Goal: Task Accomplishment & Management: Complete application form

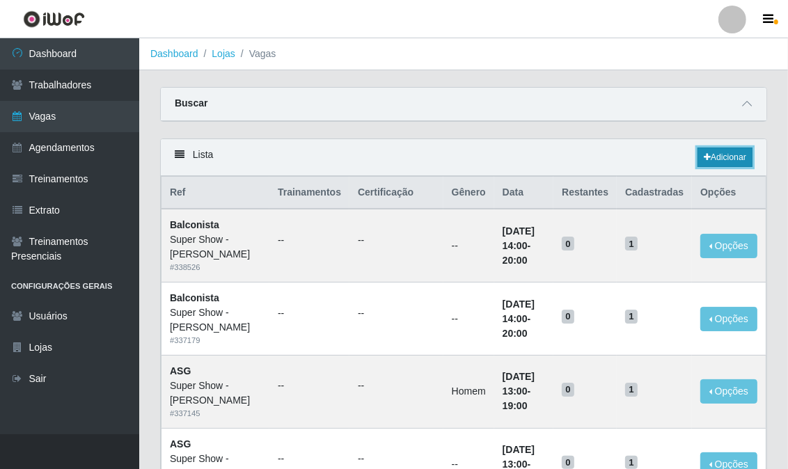
click at [737, 160] on link "Adicionar" at bounding box center [725, 158] width 55 height 20
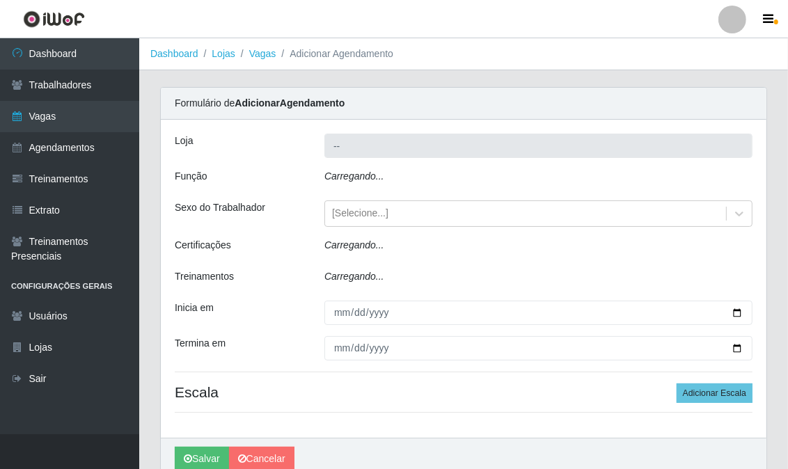
type input "Super Show - [PERSON_NAME]"
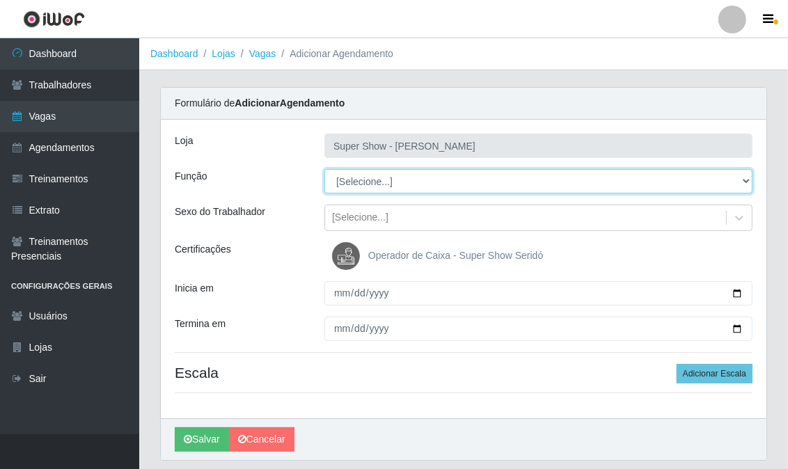
click at [430, 176] on select "[Selecione...] ASG Auxiliar de Estacionamento Balconista Embalador Embalador + …" at bounding box center [539, 181] width 428 height 24
select select "78"
click at [325, 169] on select "[Selecione...] ASG Auxiliar de Estacionamento Balconista Embalador Embalador + …" at bounding box center [539, 181] width 428 height 24
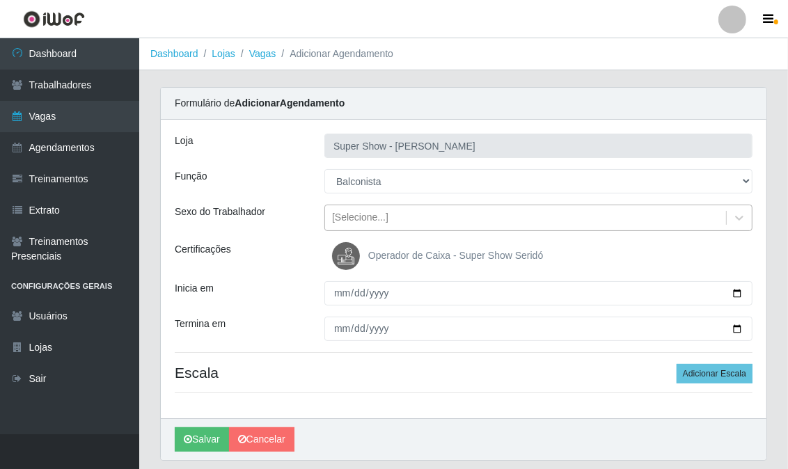
click at [374, 218] on div "[Selecione...]" at bounding box center [360, 218] width 56 height 15
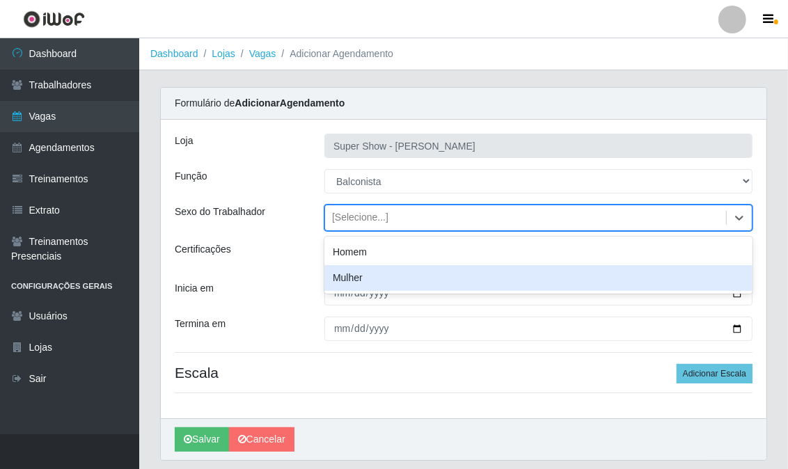
click at [366, 274] on div "Mulher" at bounding box center [539, 278] width 428 height 26
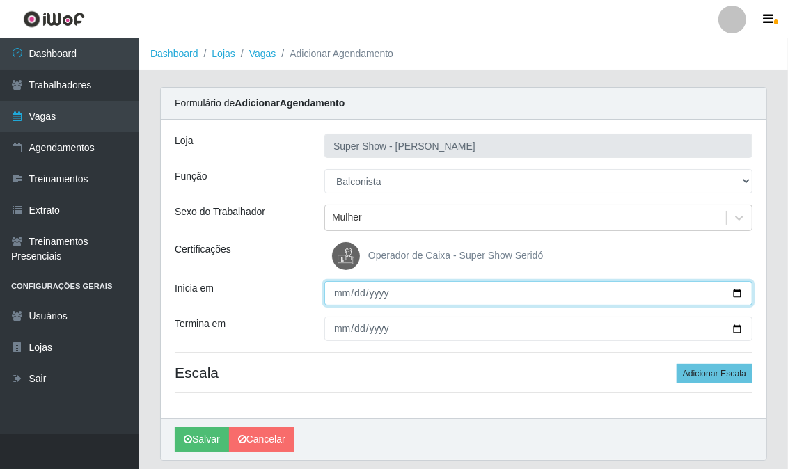
click at [343, 293] on input "Inicia em" at bounding box center [539, 293] width 428 height 24
type input "0205-08-30"
type input "[DATE]"
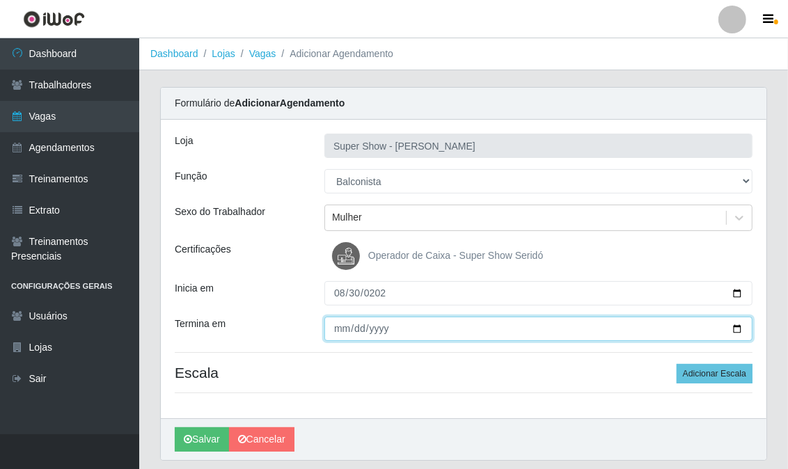
click at [340, 329] on input "Termina em" at bounding box center [539, 329] width 428 height 24
type input "[DATE]"
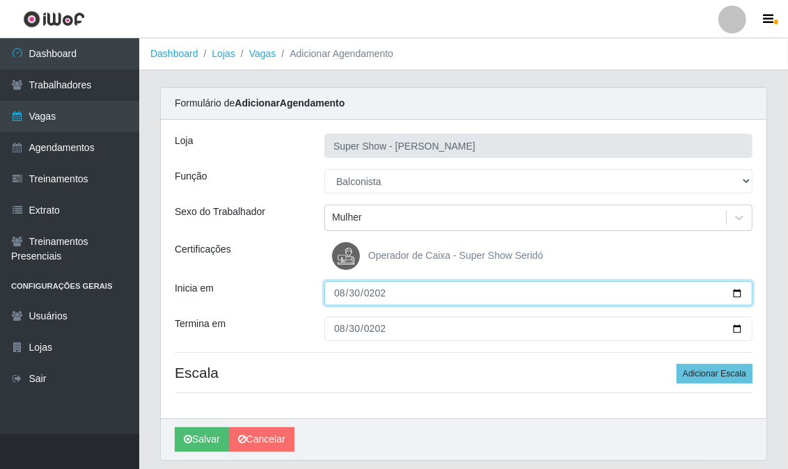
click at [339, 294] on input "[DATE]" at bounding box center [539, 293] width 428 height 24
type input "[DATE]"
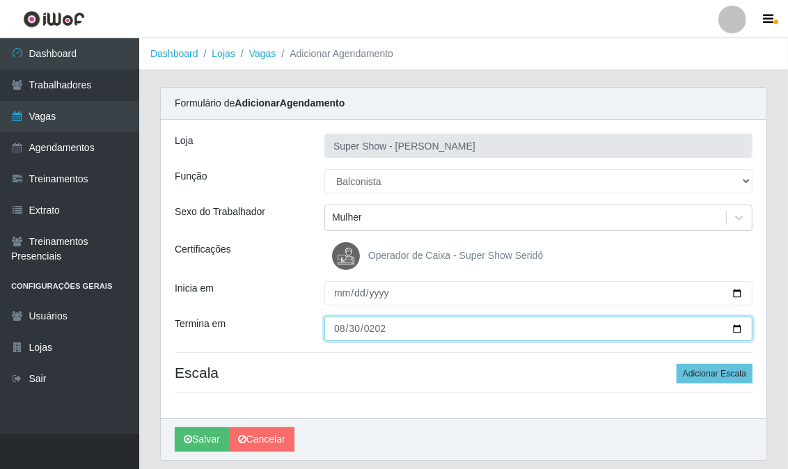
click at [336, 332] on input "[DATE]" at bounding box center [539, 329] width 428 height 24
type input "[DATE]"
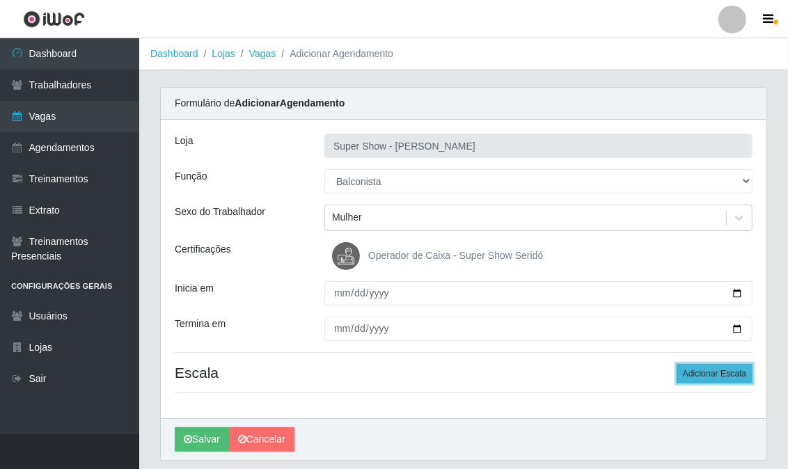
click at [714, 366] on button "Adicionar Escala" at bounding box center [715, 374] width 76 height 20
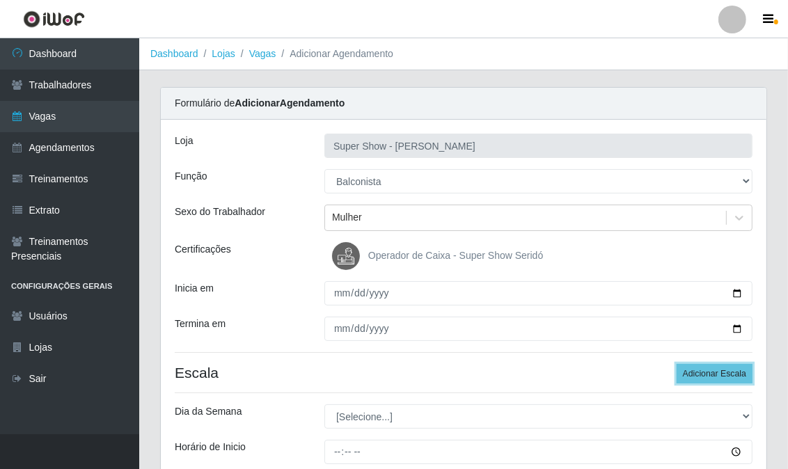
scroll to position [77, 0]
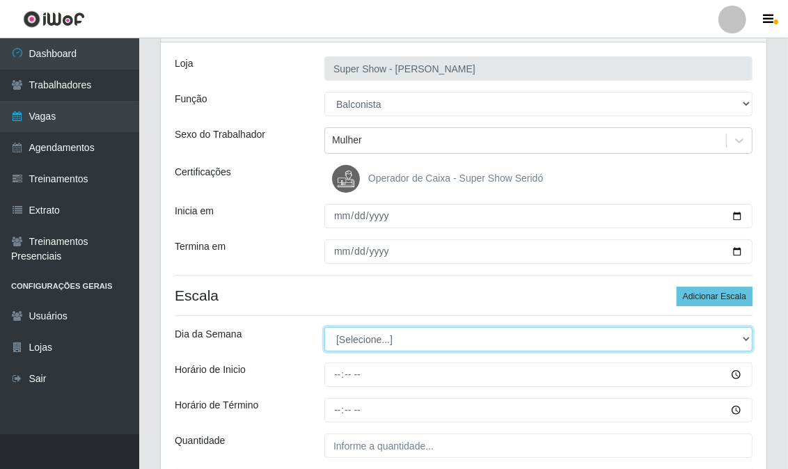
click at [357, 338] on select "[Selecione...] Segunda Terça Quarta Quinta Sexta Sábado Domingo" at bounding box center [539, 339] width 428 height 24
select select "1"
click at [325, 327] on select "[Selecione...] Segunda Terça Quarta Quinta Sexta Sábado Domingo" at bounding box center [539, 339] width 428 height 24
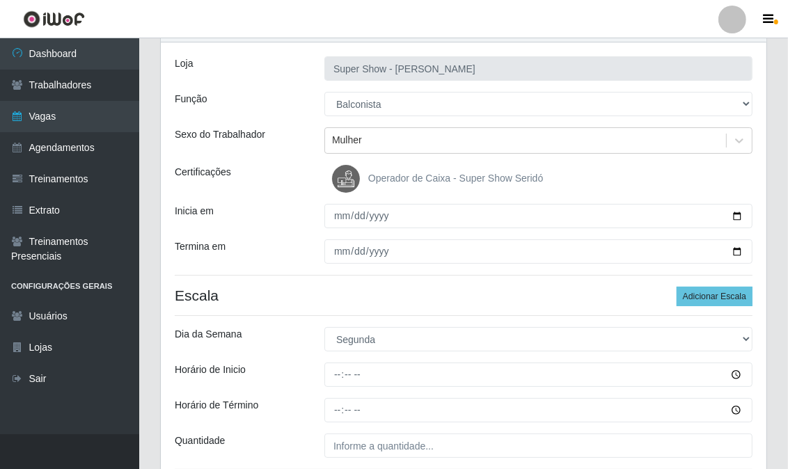
scroll to position [155, 0]
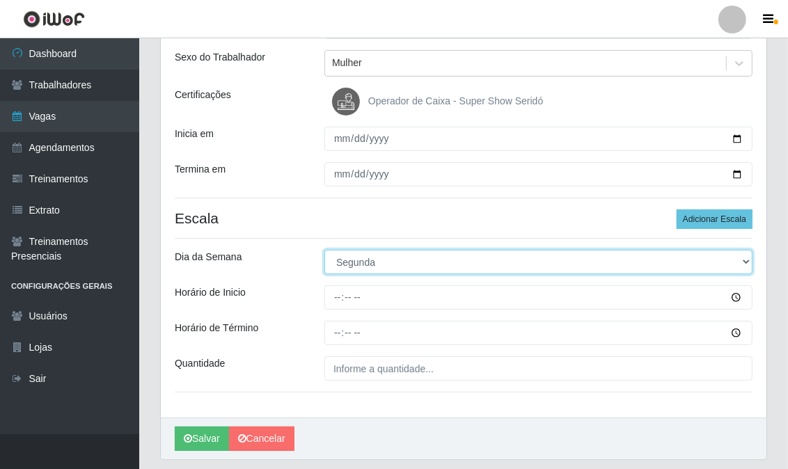
click at [367, 263] on select "[Selecione...] Segunda Terça Quarta Quinta Sexta Sábado Domingo" at bounding box center [539, 262] width 428 height 24
click at [325, 250] on select "[Selecione...] Segunda Terça Quarta Quinta Sexta Sábado Domingo" at bounding box center [539, 262] width 428 height 24
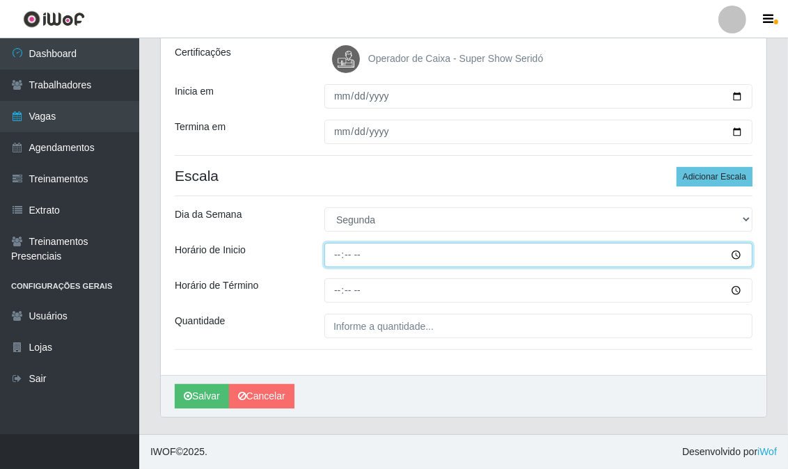
click at [338, 258] on input "Horário de Inicio" at bounding box center [539, 255] width 428 height 24
type input "15:00"
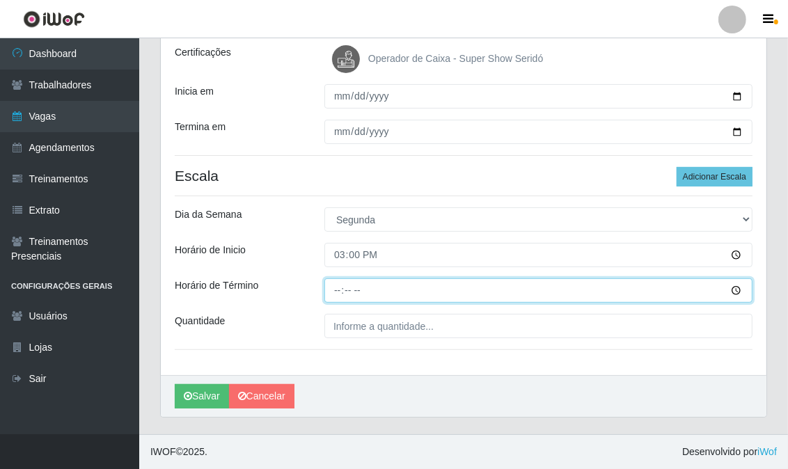
click at [333, 290] on input "Horário de Término" at bounding box center [539, 291] width 428 height 24
type input "21:00"
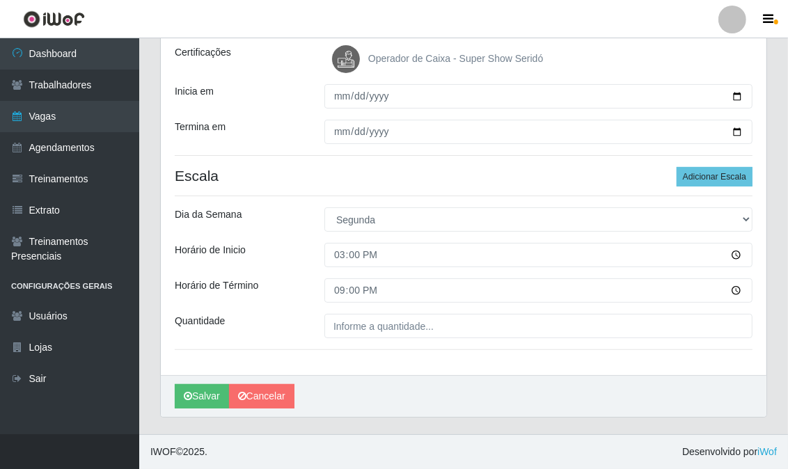
drag, startPoint x: 338, startPoint y: 343, endPoint x: 359, endPoint y: 338, distance: 21.5
click at [340, 343] on div "Loja Super Show - [PERSON_NAME] Função [Selecione...] ASG Auxiliar de Estaciona…" at bounding box center [464, 149] width 606 height 453
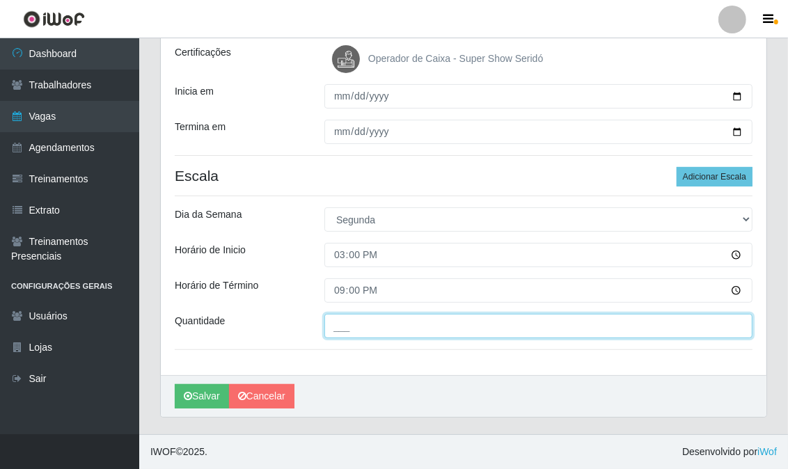
click at [366, 332] on input "___" at bounding box center [539, 326] width 428 height 24
type input "1__"
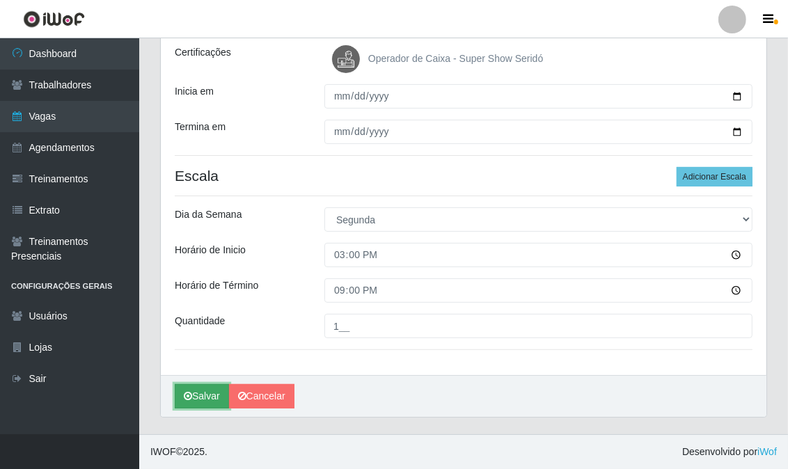
click at [198, 398] on button "Salvar" at bounding box center [202, 396] width 54 height 24
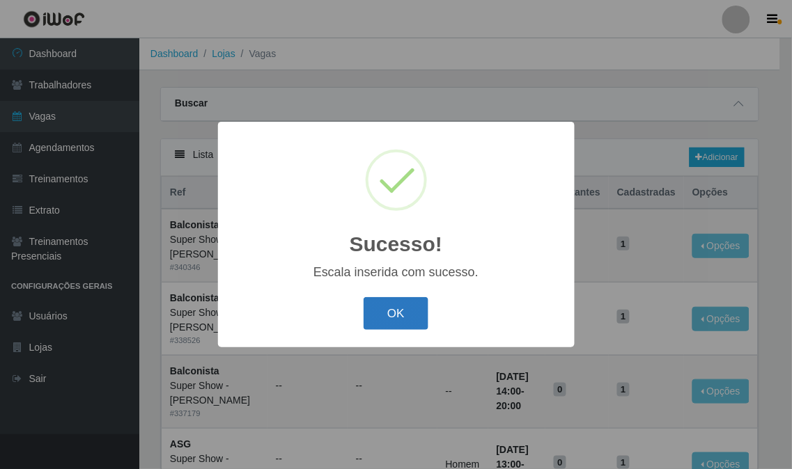
click at [377, 318] on button "OK" at bounding box center [396, 313] width 65 height 33
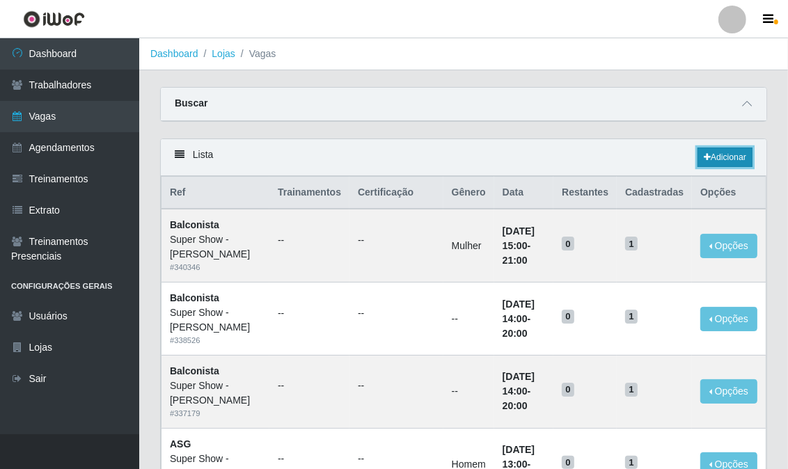
click at [735, 160] on link "Adicionar" at bounding box center [725, 158] width 55 height 20
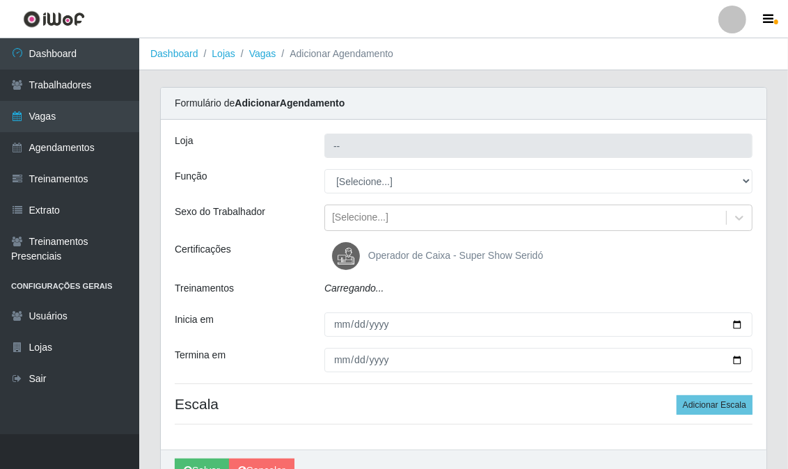
type input "Super Show - [PERSON_NAME]"
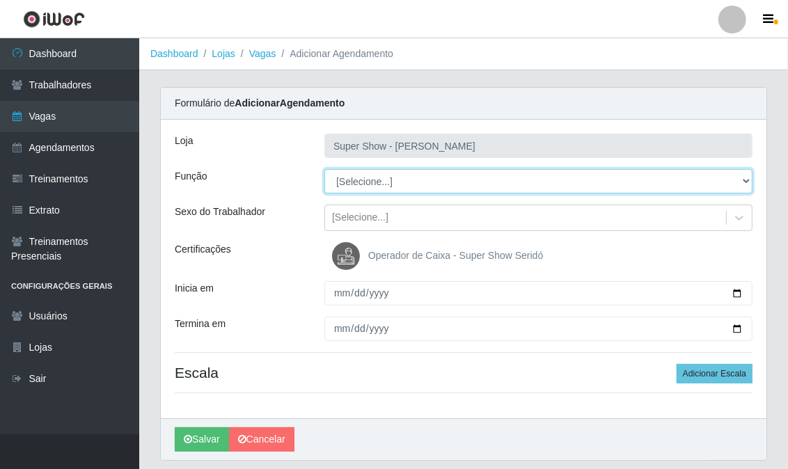
click at [367, 181] on select "[Selecione...] ASG Auxiliar de Estacionamento Balconista Embalador Embalador + …" at bounding box center [539, 181] width 428 height 24
select select "78"
click at [325, 169] on select "[Selecione...] ASG Auxiliar de Estacionamento Balconista Embalador Embalador + …" at bounding box center [539, 181] width 428 height 24
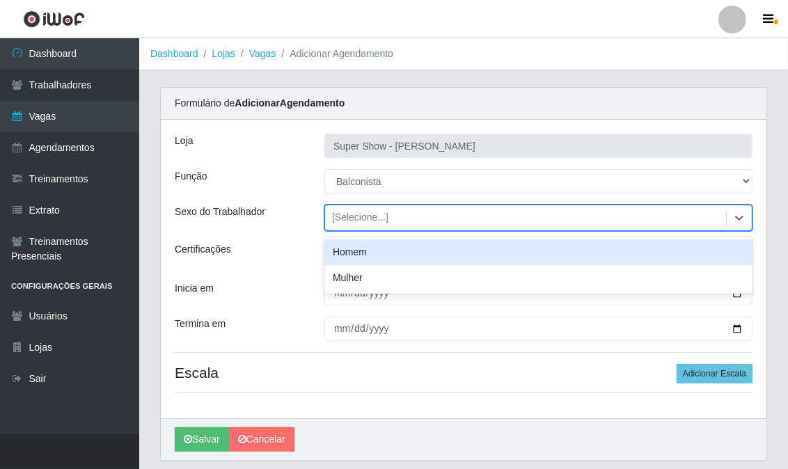
click at [339, 217] on div "[Selecione...]" at bounding box center [360, 218] width 56 height 15
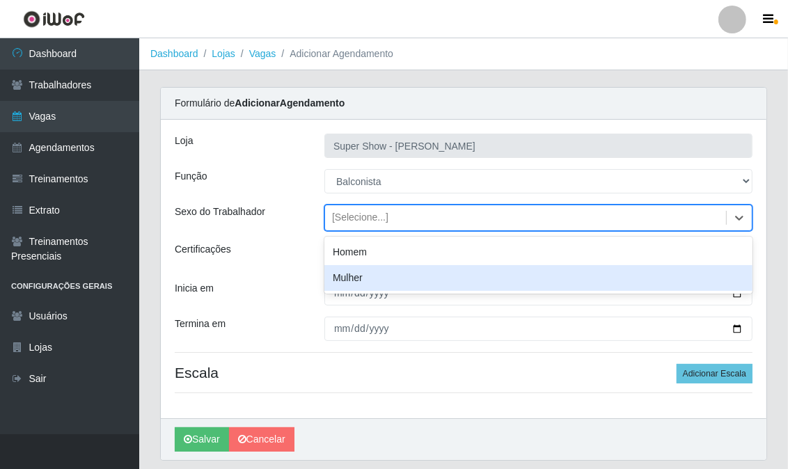
click at [358, 281] on div "Mulher" at bounding box center [539, 278] width 428 height 26
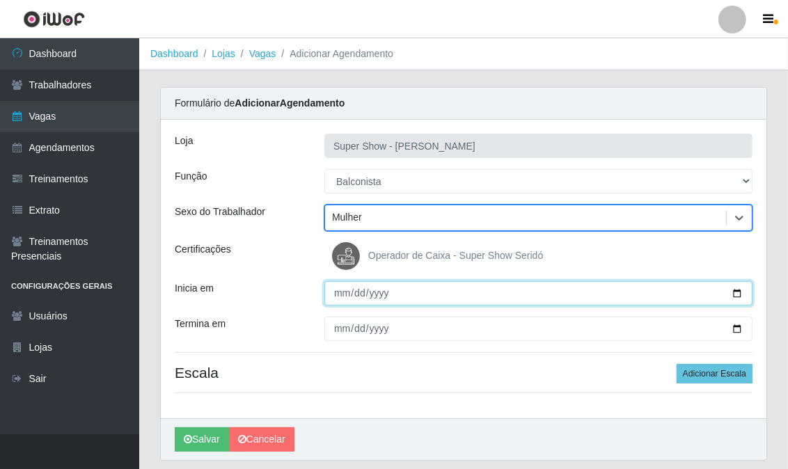
click at [335, 291] on input "Inicia em" at bounding box center [539, 293] width 428 height 24
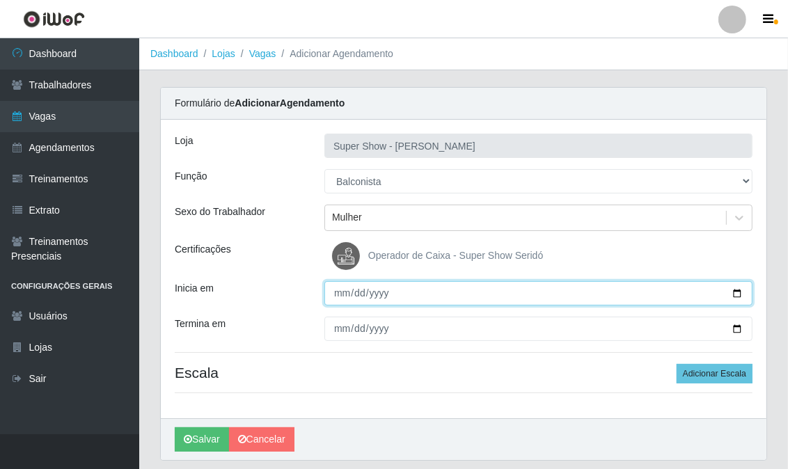
click at [335, 291] on input "Inicia em" at bounding box center [539, 293] width 428 height 24
type input "2025-09-02"
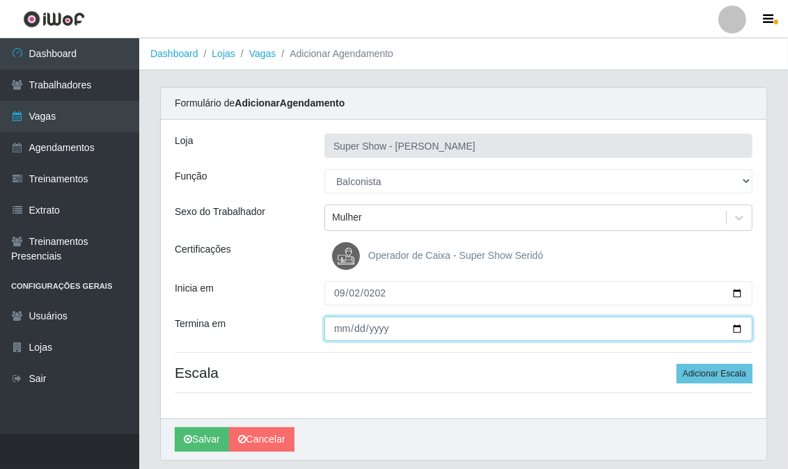
click at [331, 329] on input "Termina em" at bounding box center [539, 329] width 428 height 24
type input "2025-09-02"
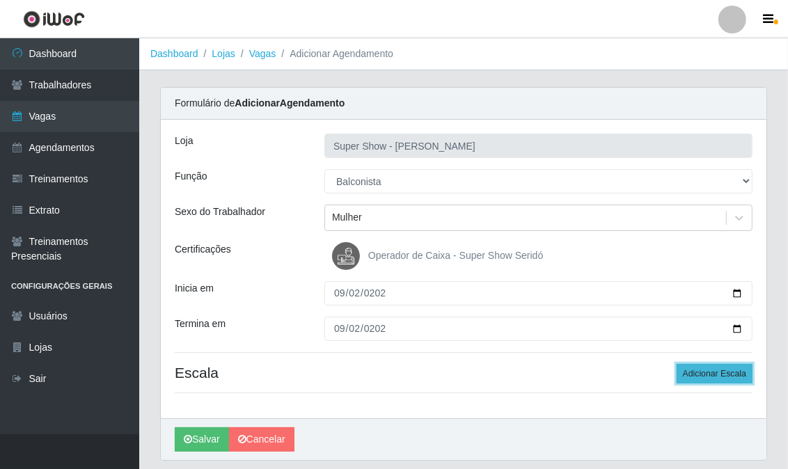
click at [708, 368] on button "Adicionar Escala" at bounding box center [715, 374] width 76 height 20
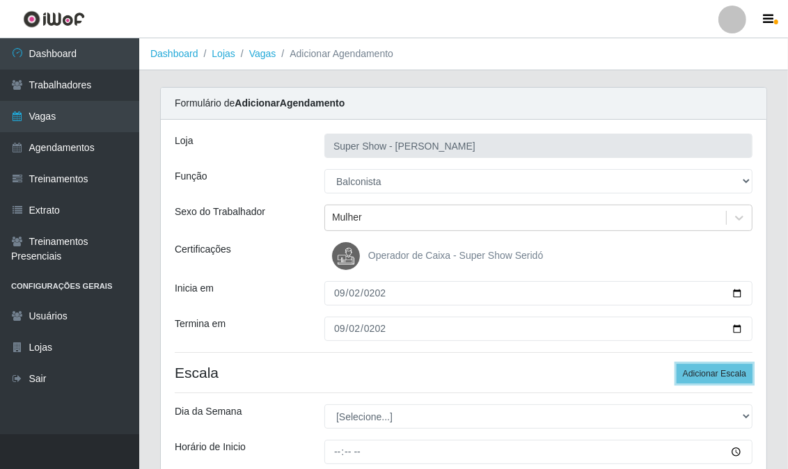
scroll to position [155, 0]
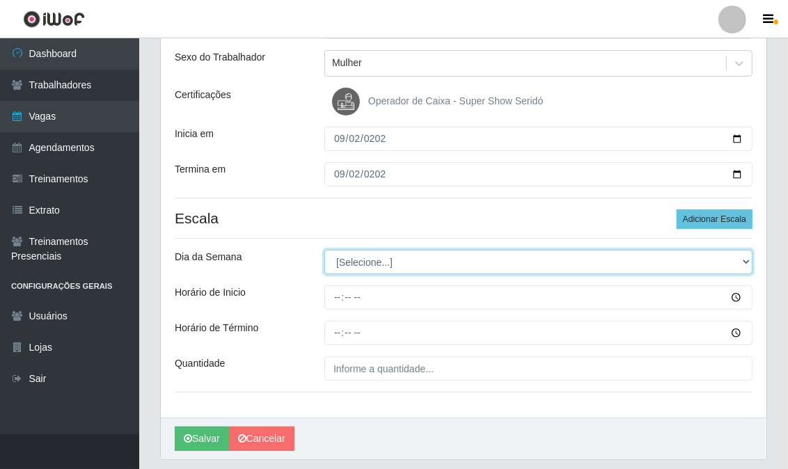
click at [350, 270] on select "[Selecione...] Segunda Terça Quarta Quinta Sexta Sábado Domingo" at bounding box center [539, 262] width 428 height 24
select select "2"
click at [325, 250] on select "[Selecione...] Segunda Terça Quarta Quinta Sexta Sábado Domingo" at bounding box center [539, 262] width 428 height 24
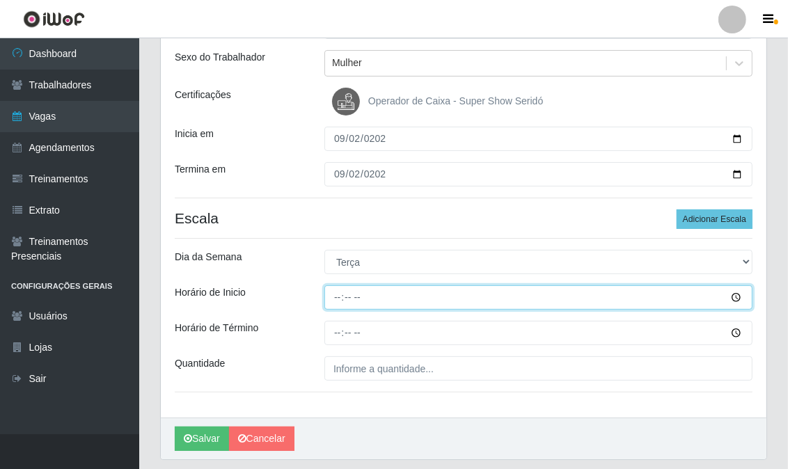
click at [334, 302] on input "Horário de Inicio" at bounding box center [539, 298] width 428 height 24
type input "15:00"
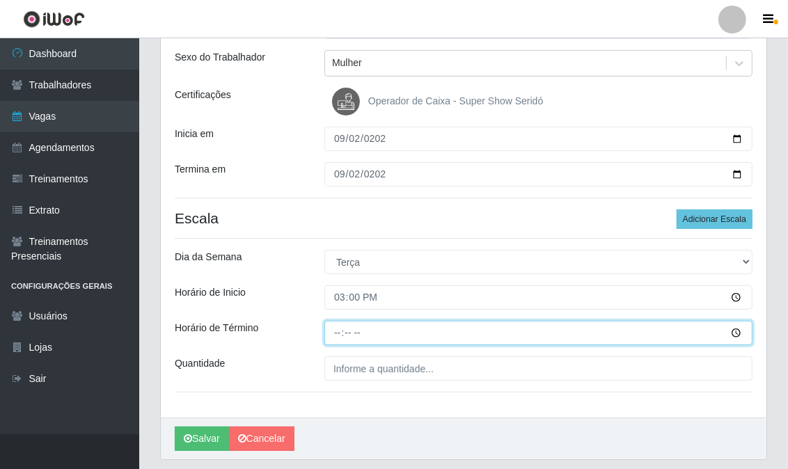
click at [338, 341] on input "Horário de Término" at bounding box center [539, 333] width 428 height 24
type input "21:00"
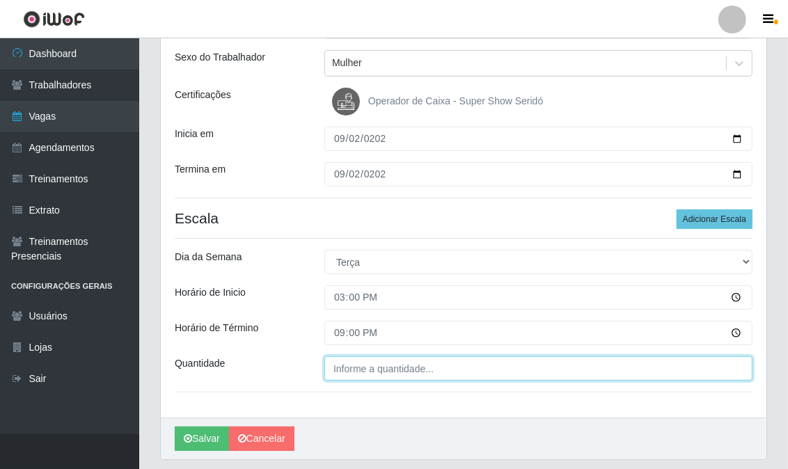
type input "___"
click at [338, 372] on input "___" at bounding box center [539, 369] width 428 height 24
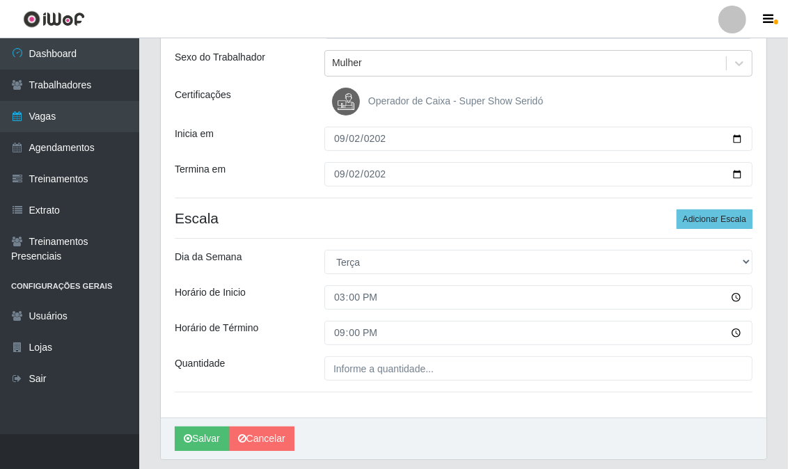
click at [311, 370] on div "Quantidade" at bounding box center [239, 369] width 150 height 24
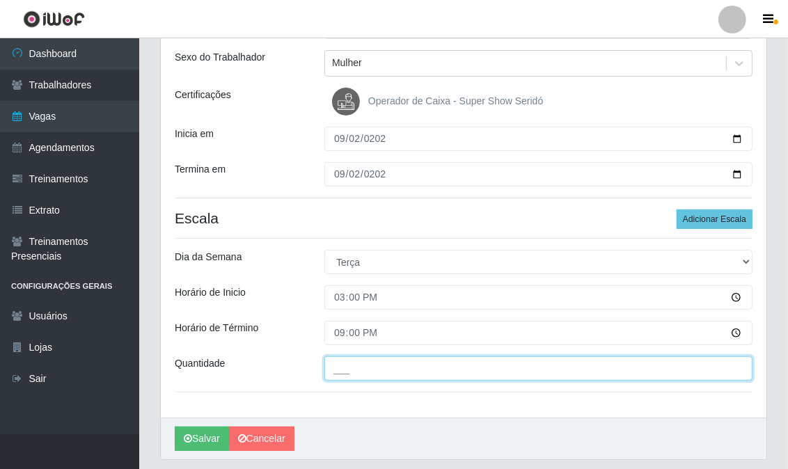
click at [325, 371] on input "___" at bounding box center [539, 369] width 428 height 24
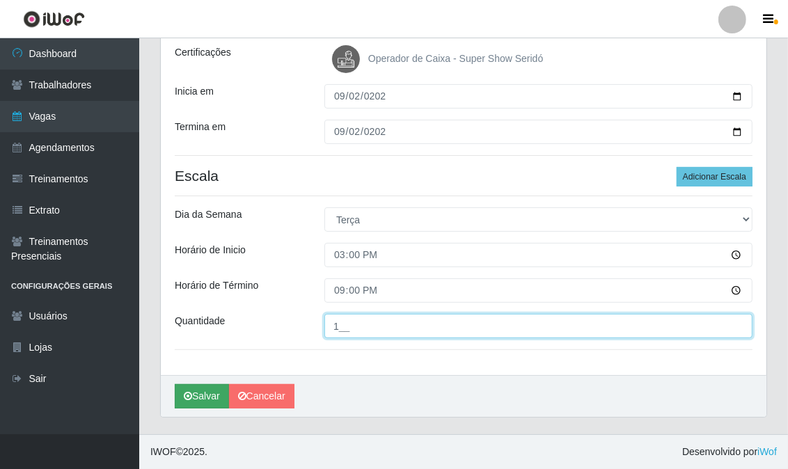
type input "1__"
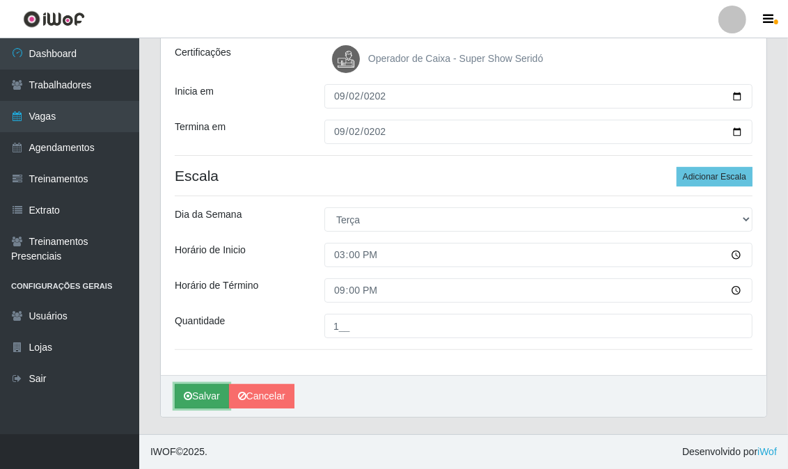
click at [203, 395] on button "Salvar" at bounding box center [202, 396] width 54 height 24
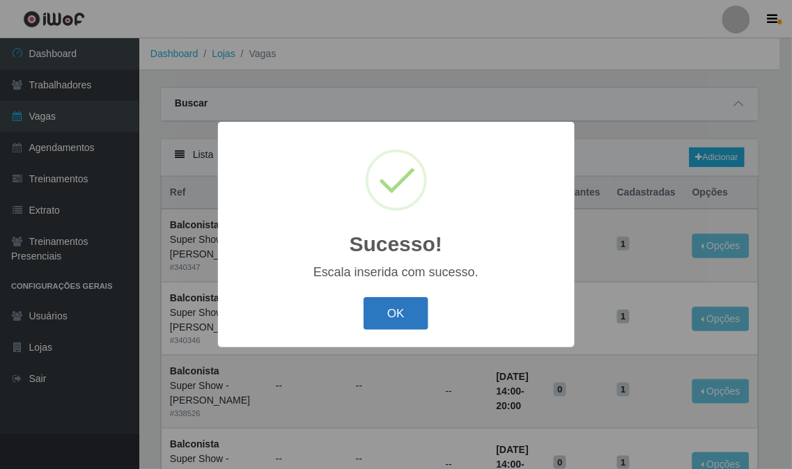
click at [410, 318] on button "OK" at bounding box center [396, 313] width 65 height 33
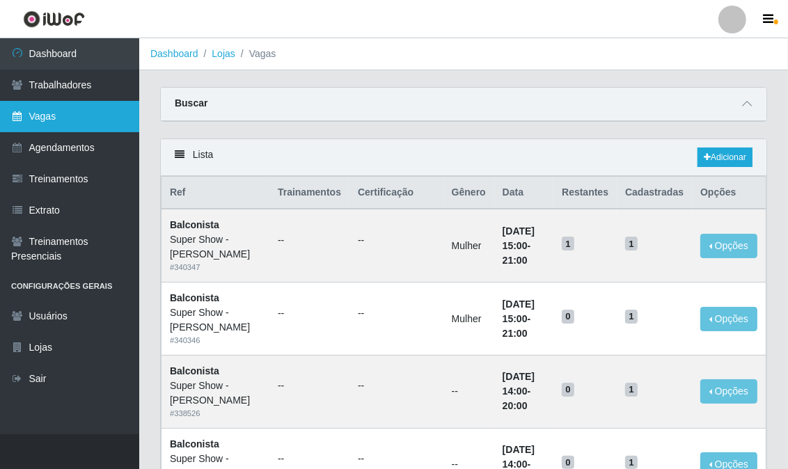
click at [81, 122] on link "Vagas" at bounding box center [69, 116] width 139 height 31
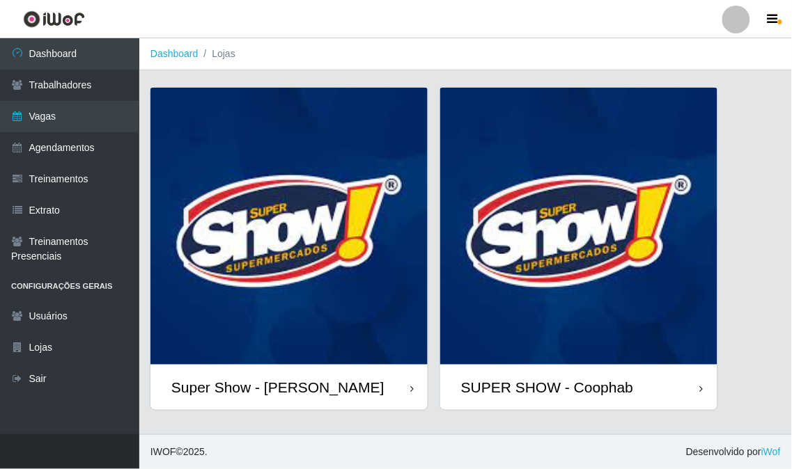
click at [258, 249] on img at bounding box center [288, 226] width 277 height 277
